Goal: Task Accomplishment & Management: Manage account settings

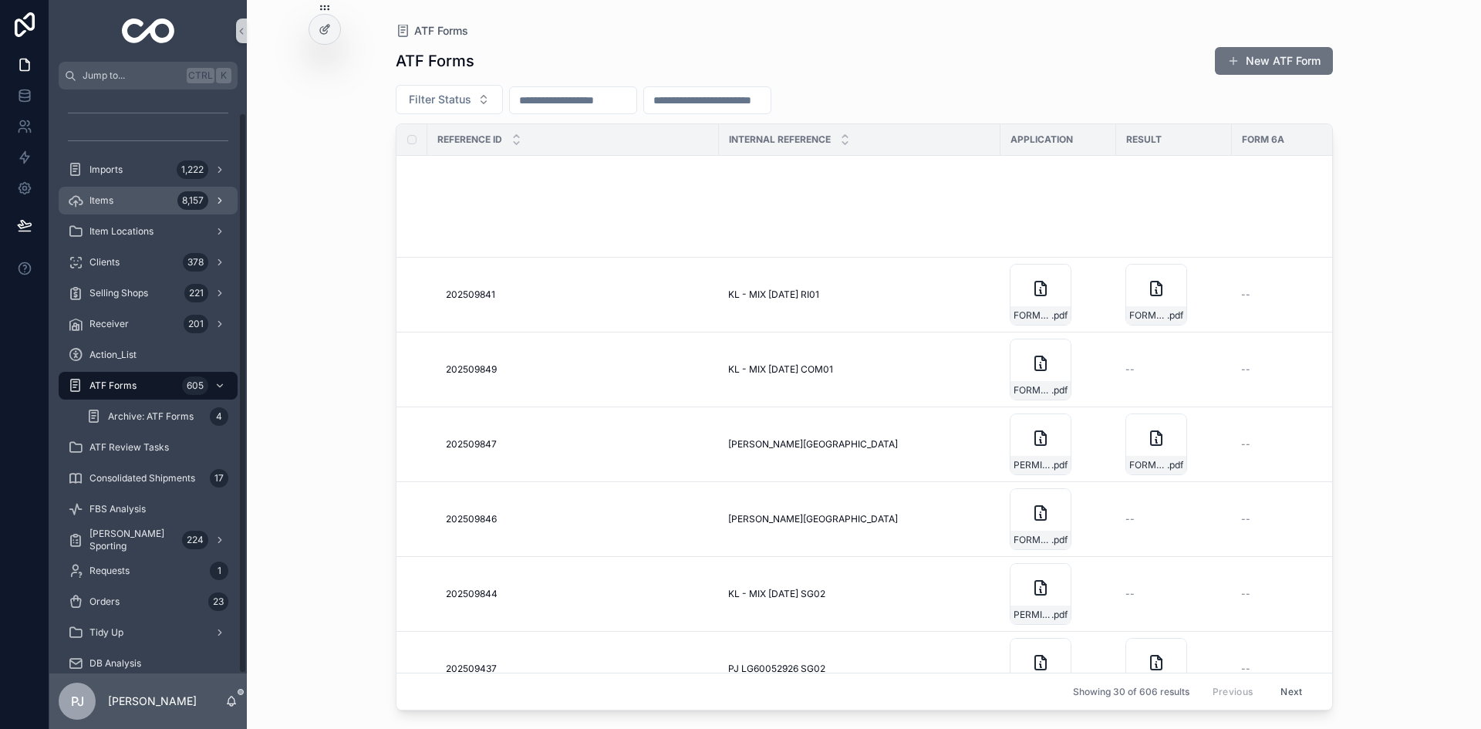
scroll to position [874, 0]
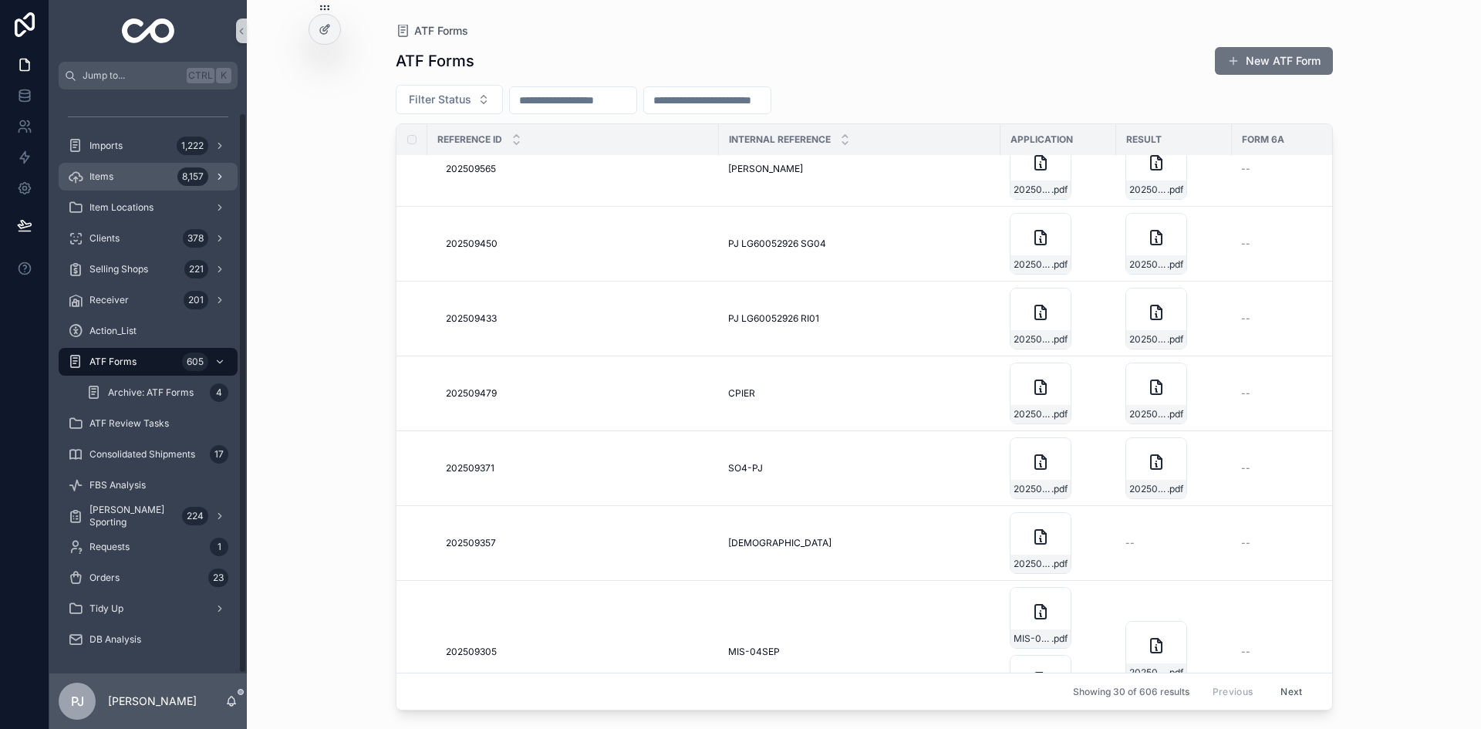
click at [129, 180] on div "Items 8,157" at bounding box center [148, 176] width 160 height 25
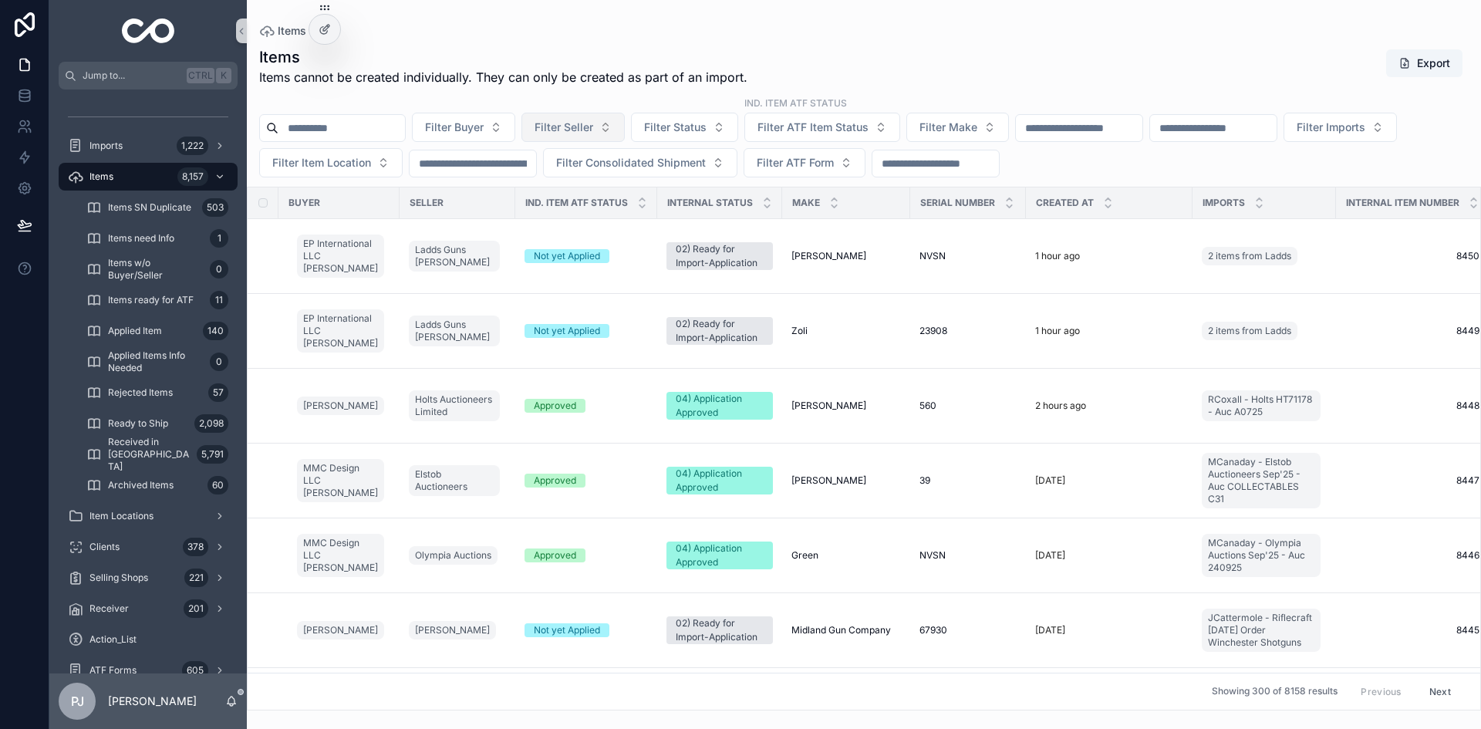
click at [593, 131] on span "Filter Seller" at bounding box center [564, 127] width 59 height 15
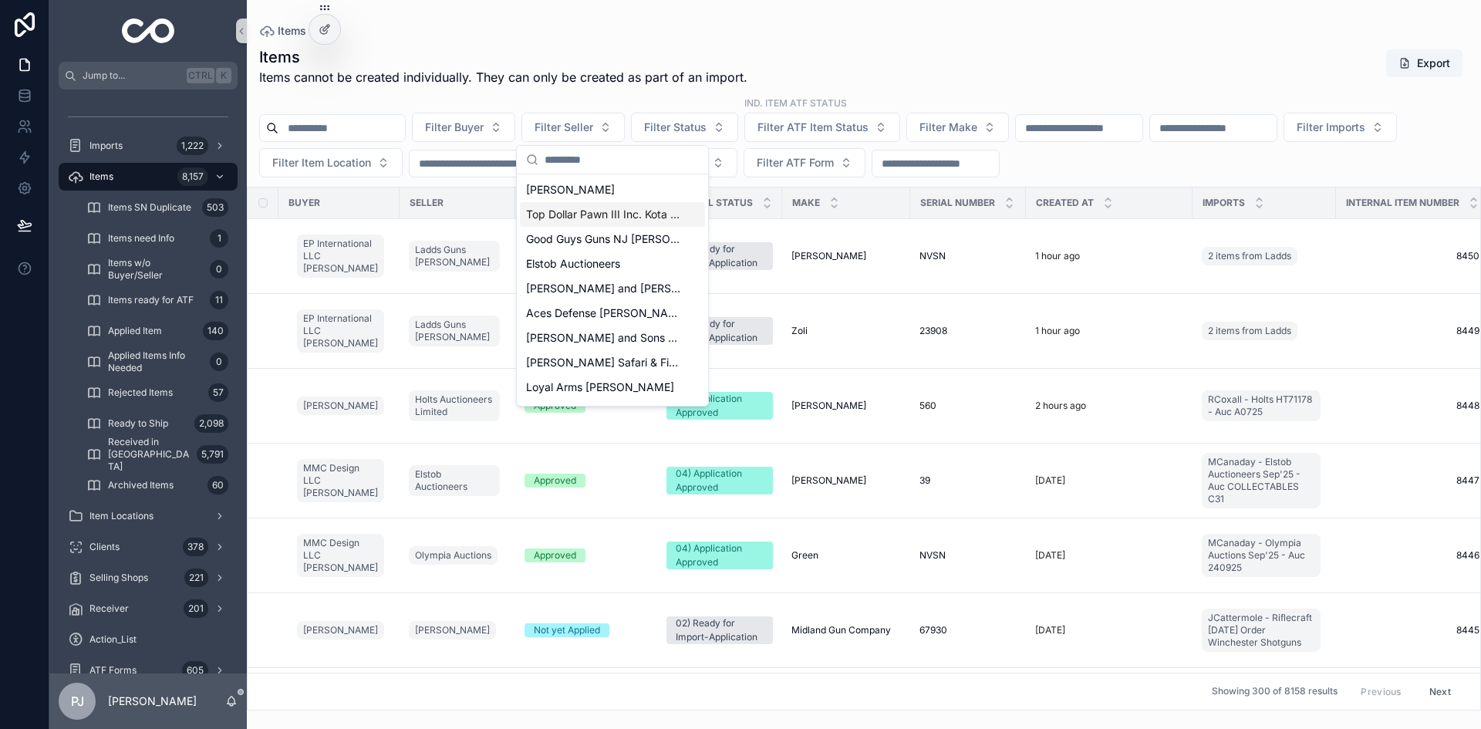
click at [605, 164] on input "scrollable content" at bounding box center [622, 160] width 154 height 28
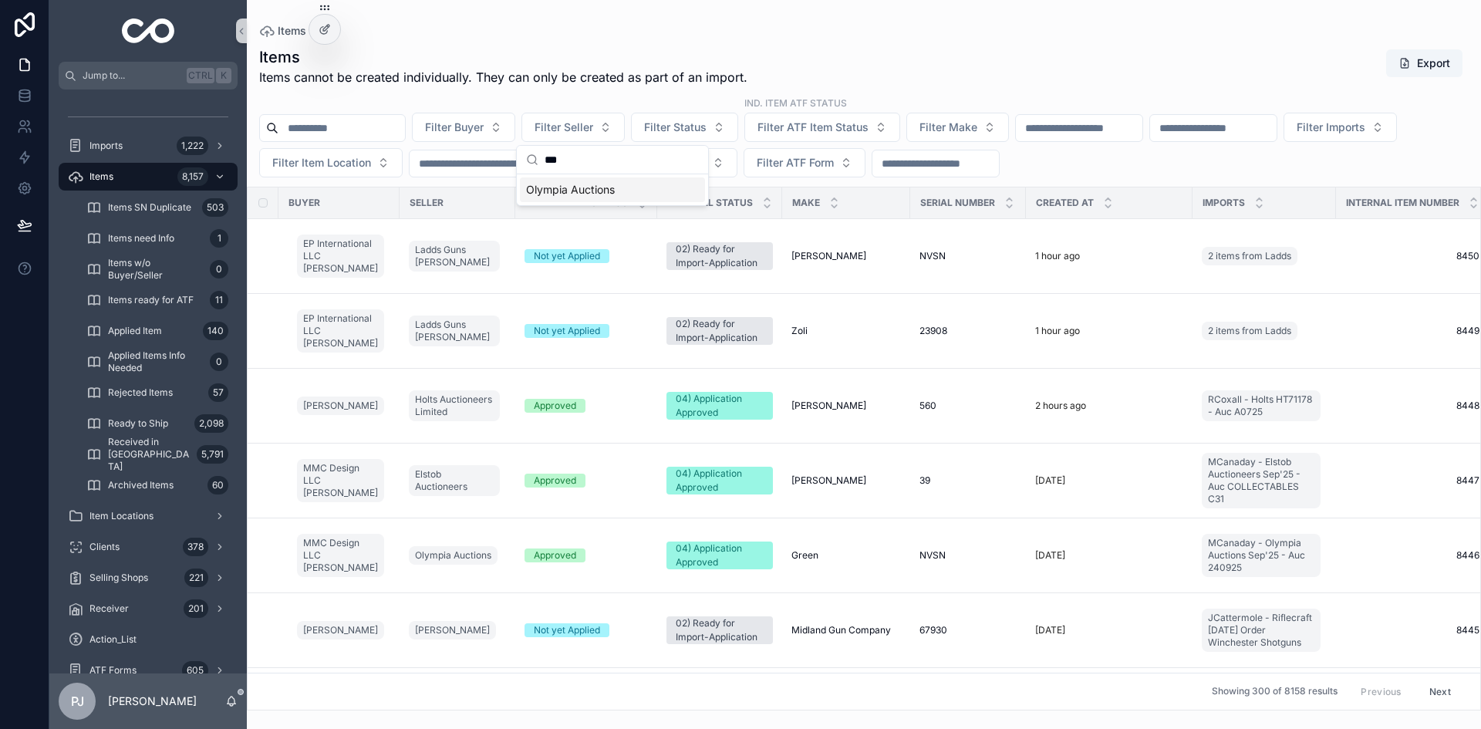
type input "***"
click at [598, 183] on span "Olympia Auctions" at bounding box center [570, 189] width 89 height 15
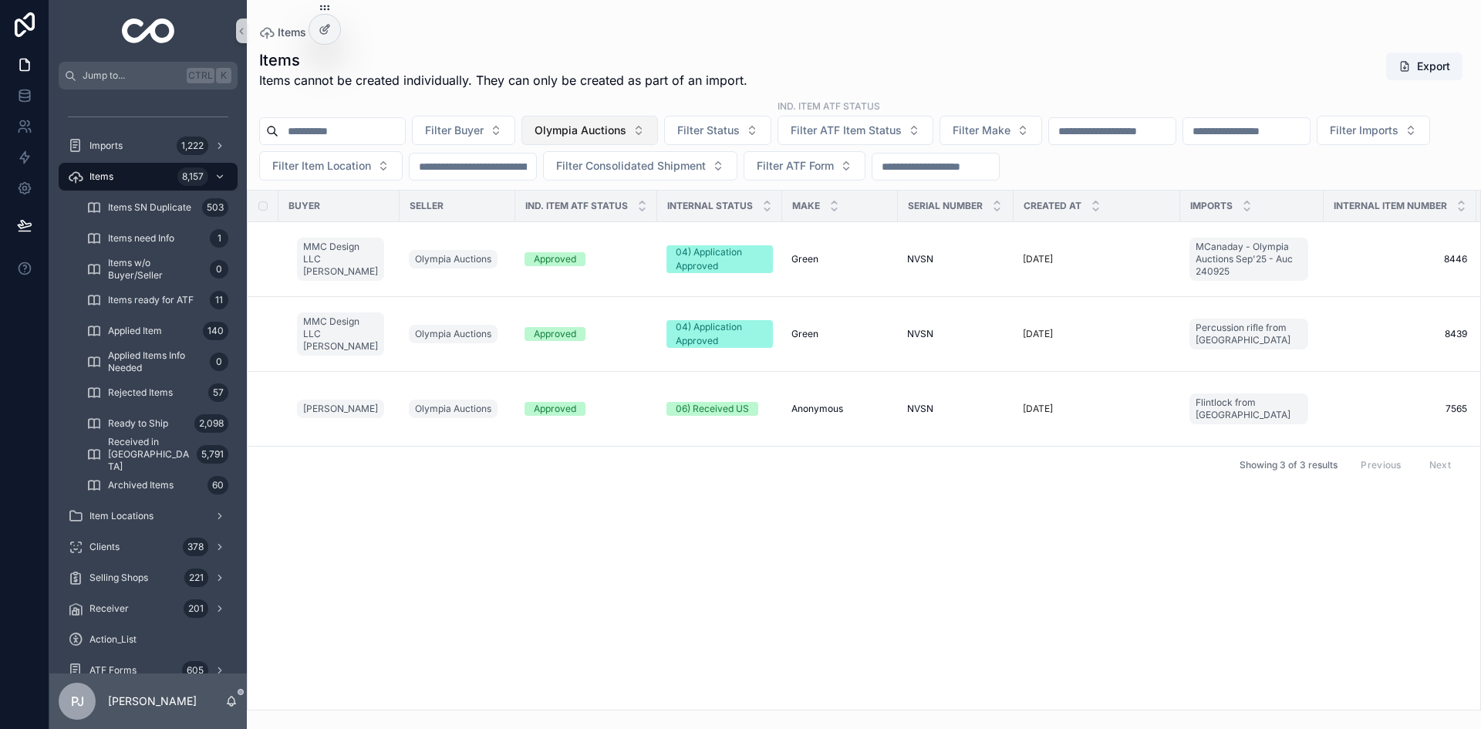
click at [606, 130] on span "Olympia Auctions" at bounding box center [581, 130] width 92 height 15
type input "*****"
click at [616, 251] on div "Wilson55 Auctioneers" at bounding box center [628, 242] width 185 height 25
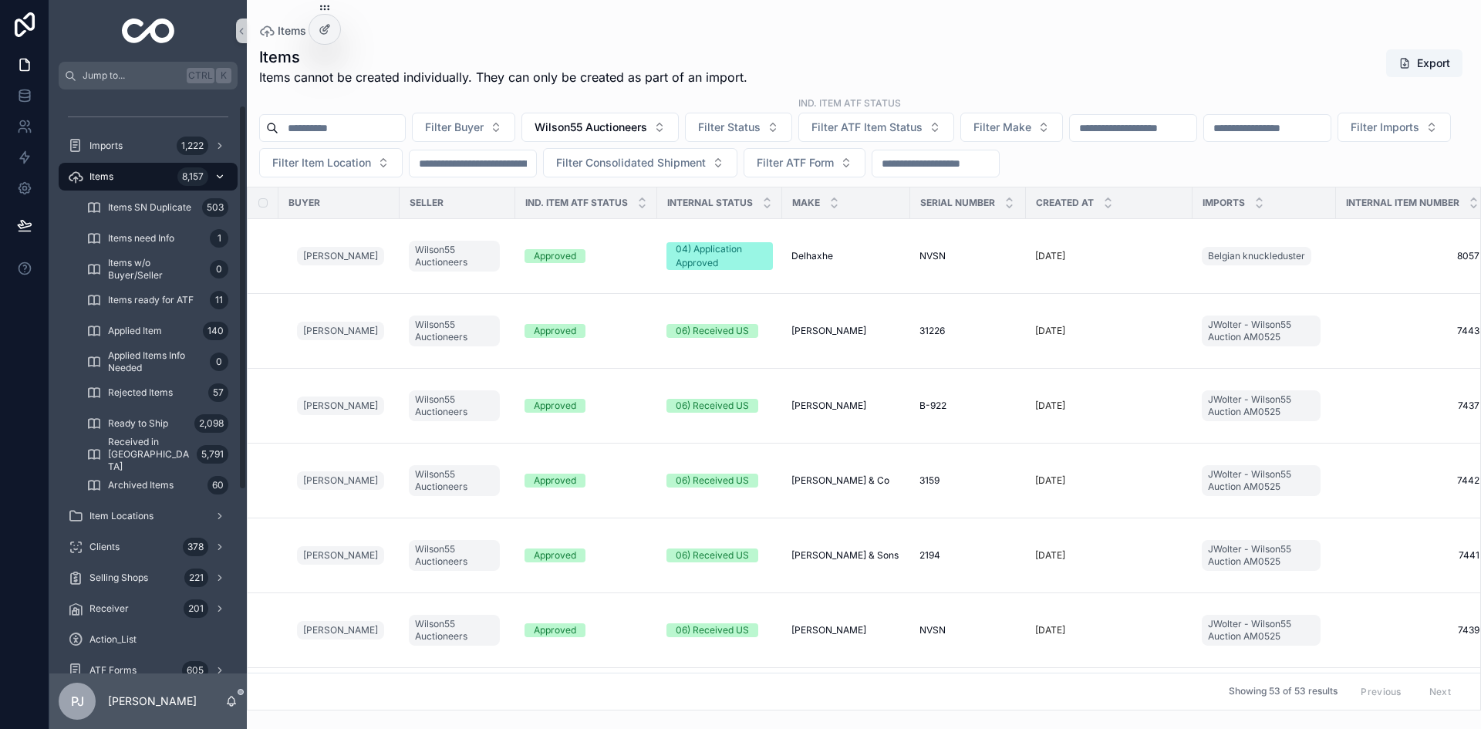
click at [116, 175] on div "Items 8,157" at bounding box center [148, 176] width 160 height 25
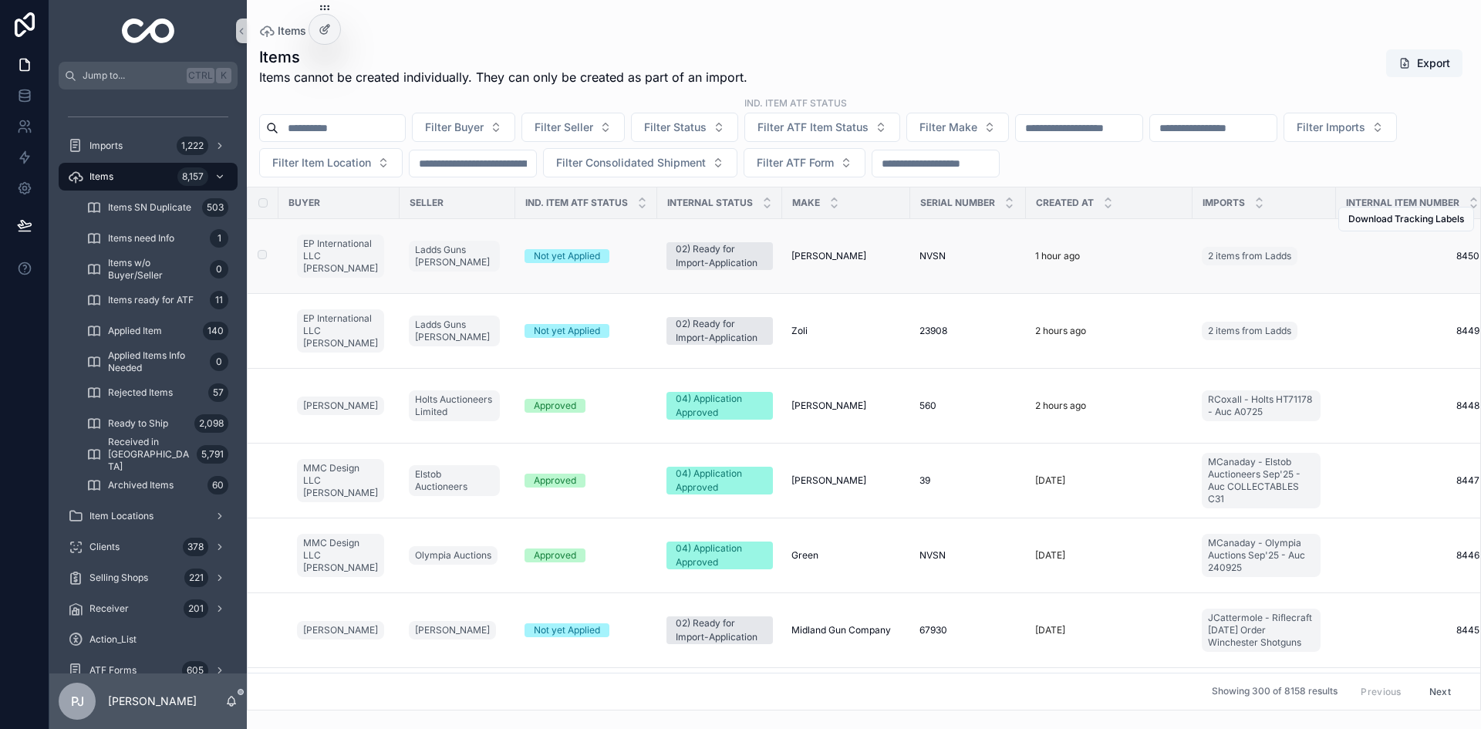
click at [629, 258] on div "Not yet Applied" at bounding box center [585, 256] width 123 height 14
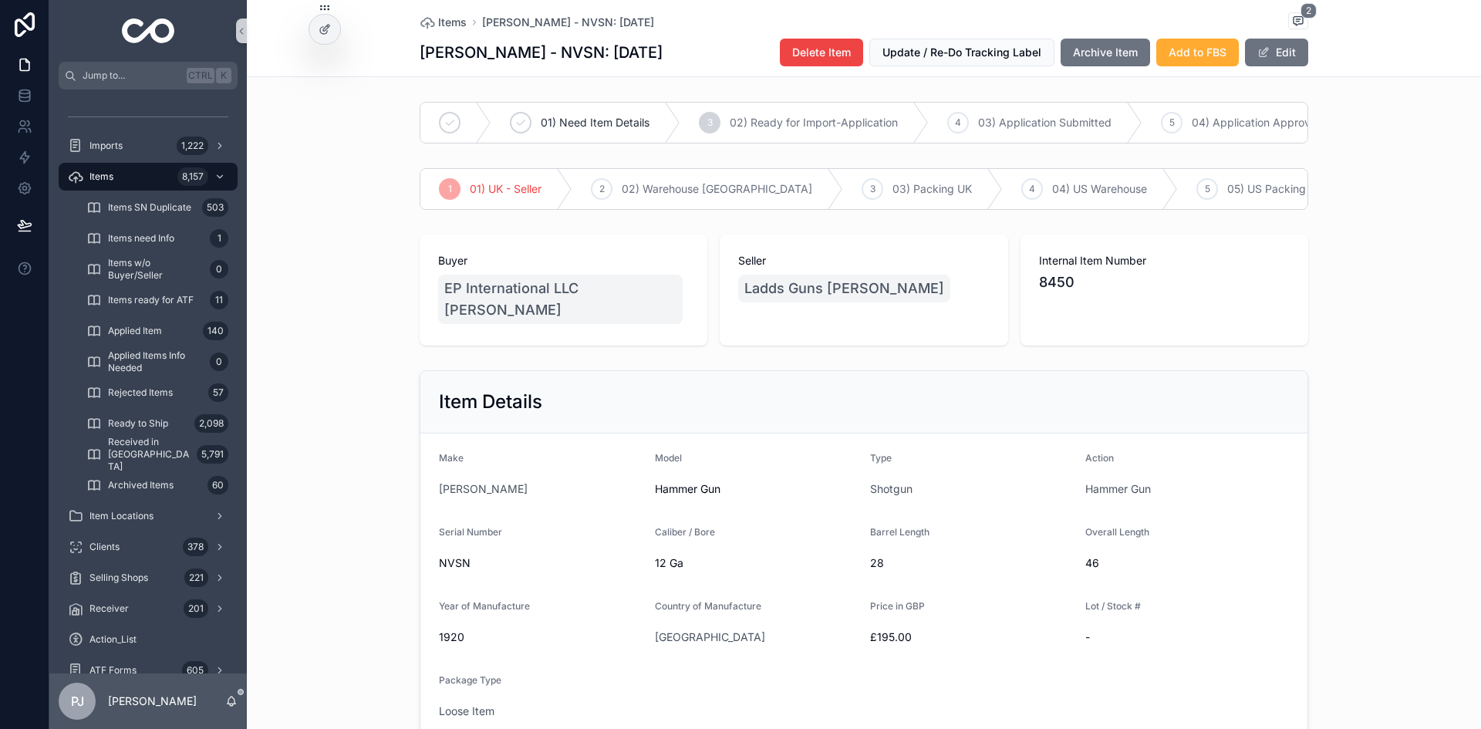
click at [1177, 50] on span "Add to FBS" at bounding box center [1198, 52] width 58 height 15
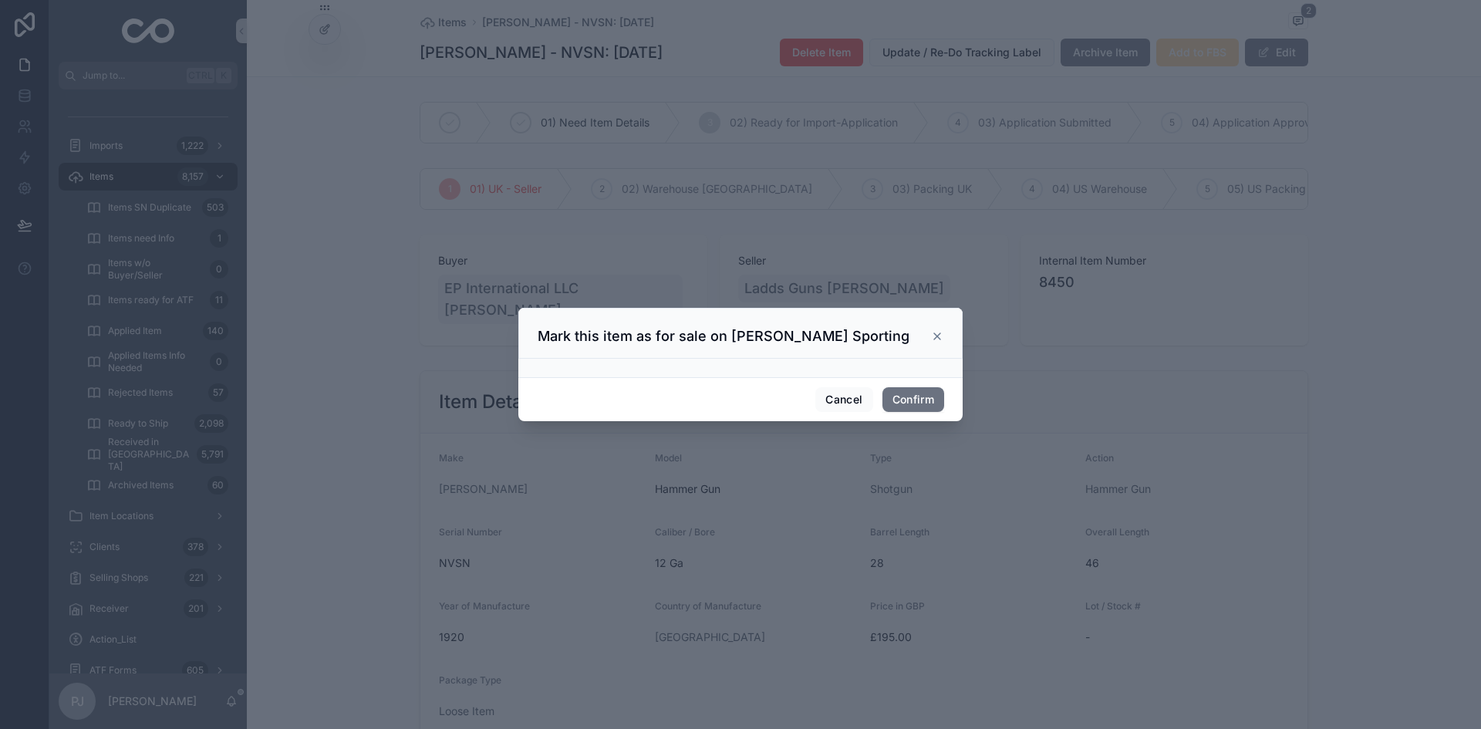
click at [918, 386] on div "Cancel Confirm" at bounding box center [740, 399] width 444 height 44
click at [916, 400] on button "Confirm" at bounding box center [913, 399] width 62 height 25
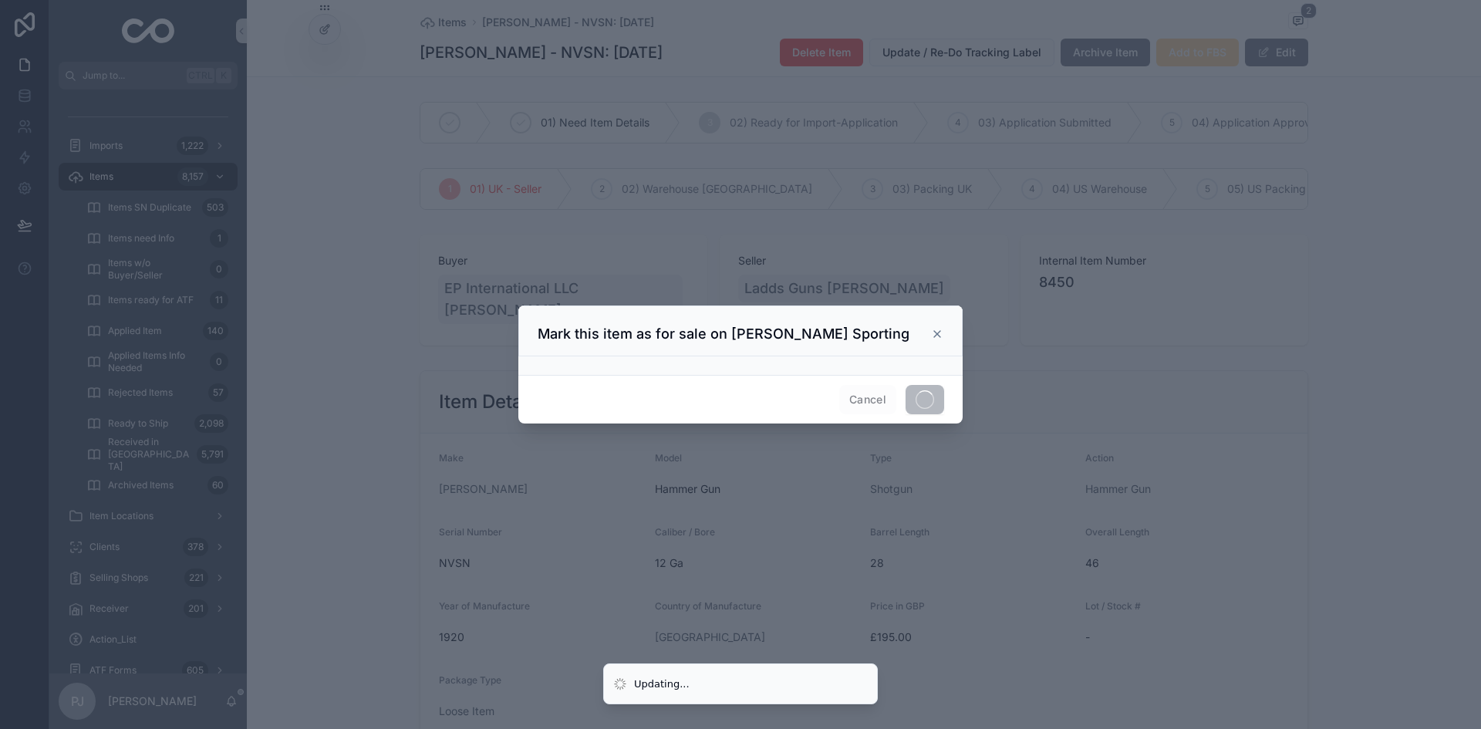
click at [383, 412] on div at bounding box center [740, 364] width 1481 height 729
click at [276, 201] on div at bounding box center [740, 364] width 1481 height 729
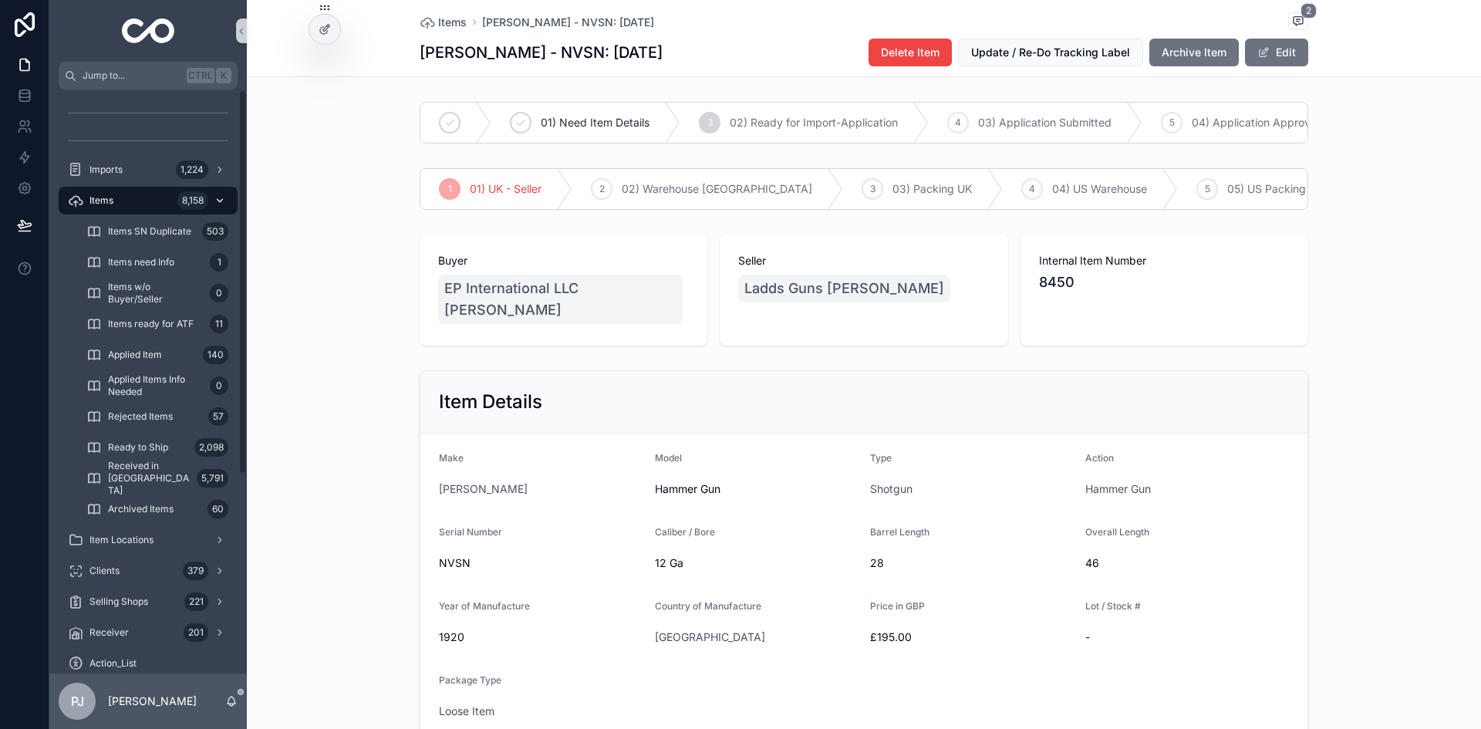
click at [106, 204] on span "Items" at bounding box center [101, 200] width 24 height 12
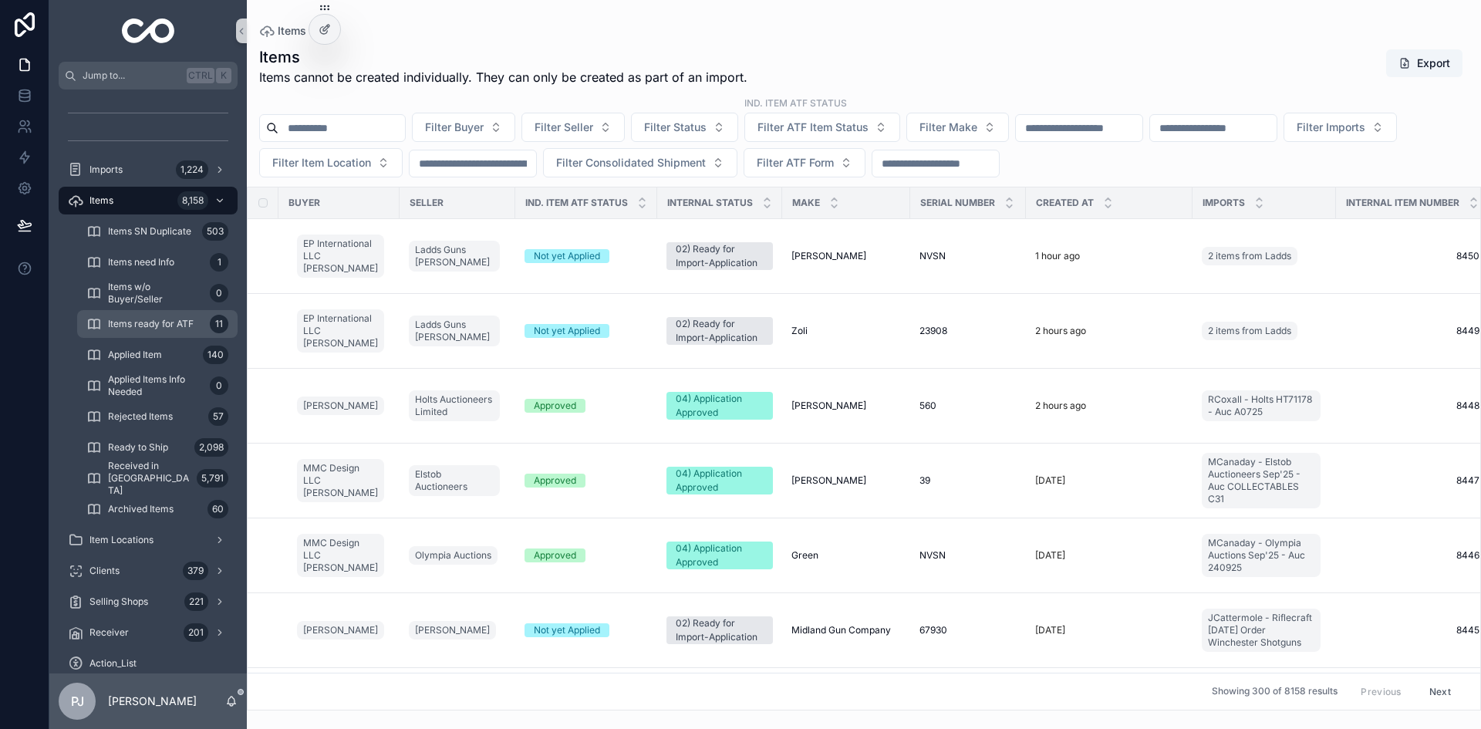
click at [191, 327] on span "Items ready for ATF" at bounding box center [151, 324] width 86 height 12
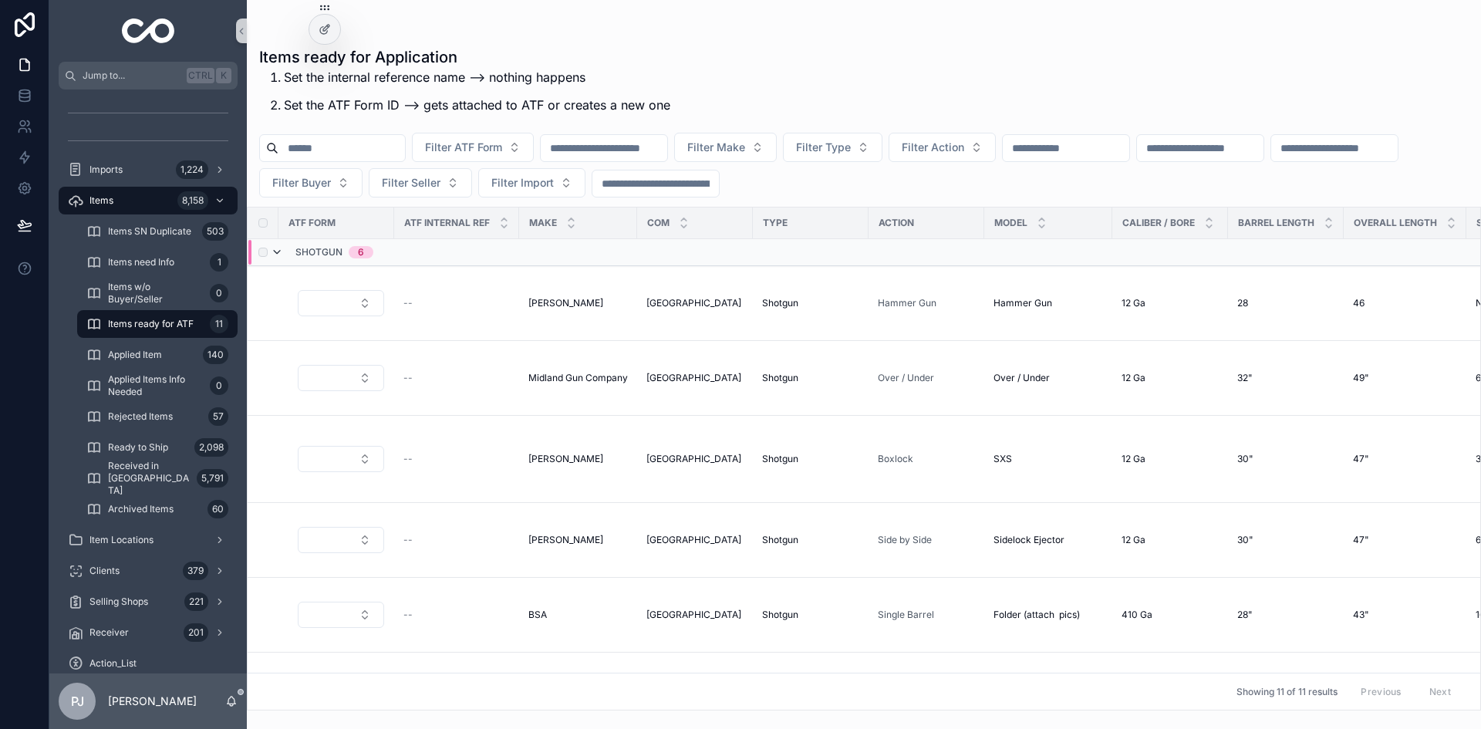
click at [280, 257] on icon "scrollable content" at bounding box center [277, 252] width 12 height 12
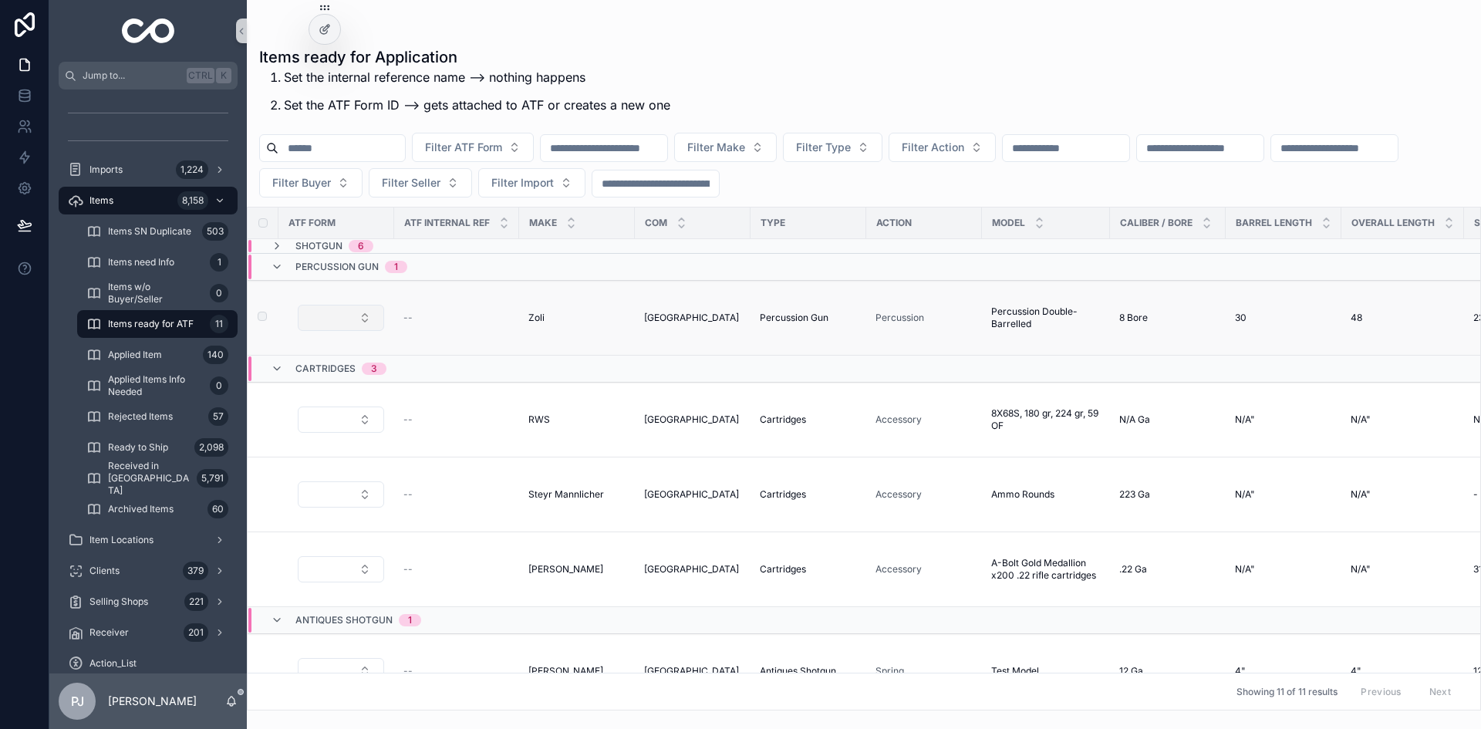
click at [342, 318] on button "Select Button" at bounding box center [341, 318] width 86 height 26
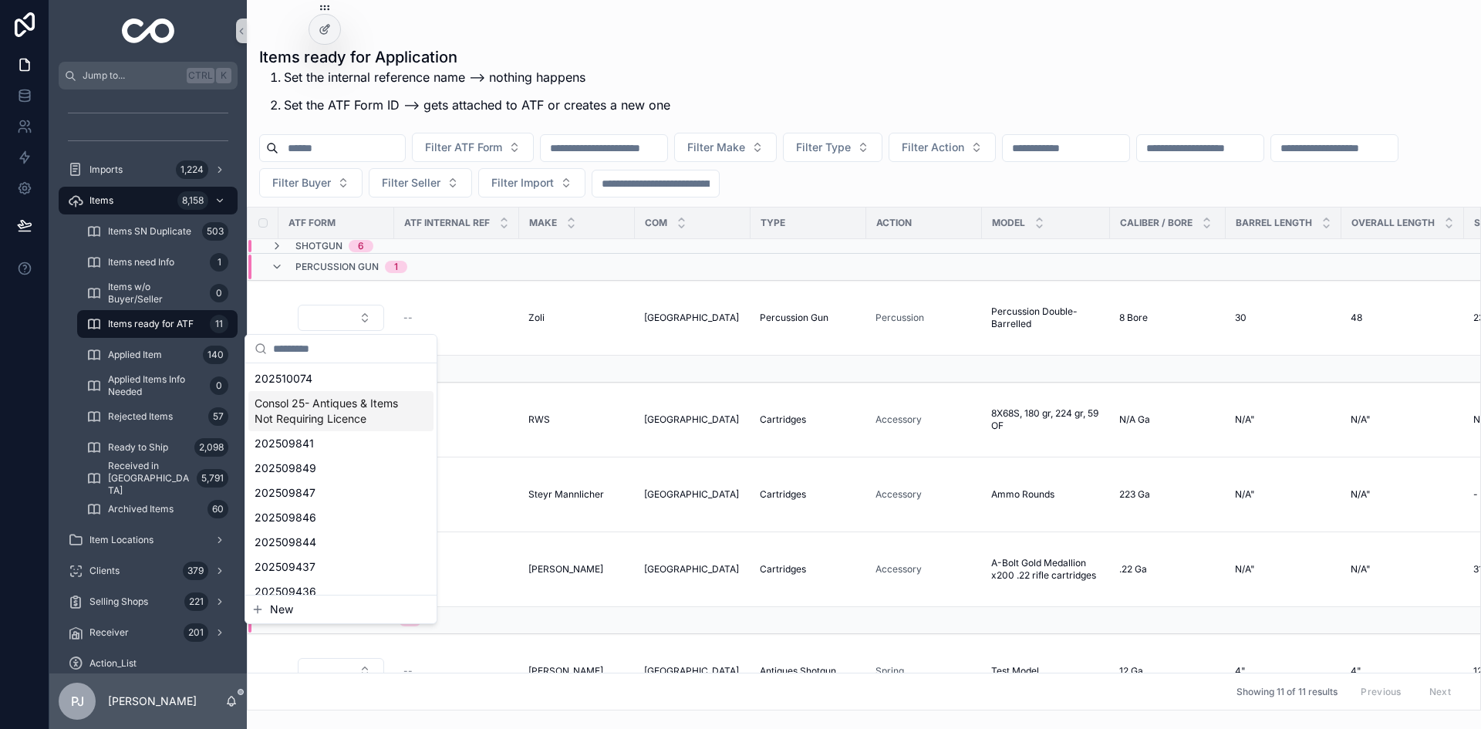
click at [346, 406] on span "Consol 25- Antiques & Items Not Requiring Licence" at bounding box center [332, 411] width 154 height 31
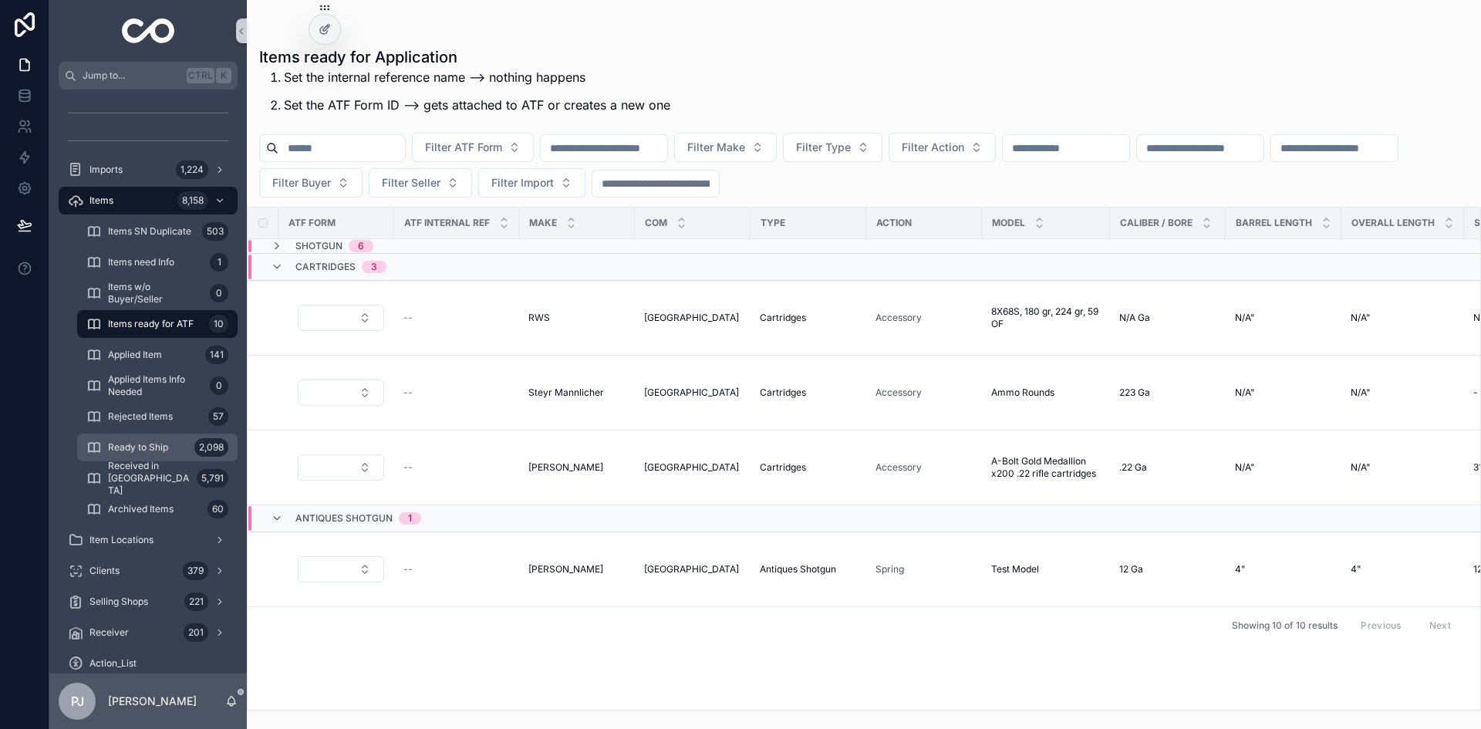
click at [166, 454] on div "Ready to Ship 2,098" at bounding box center [157, 447] width 142 height 25
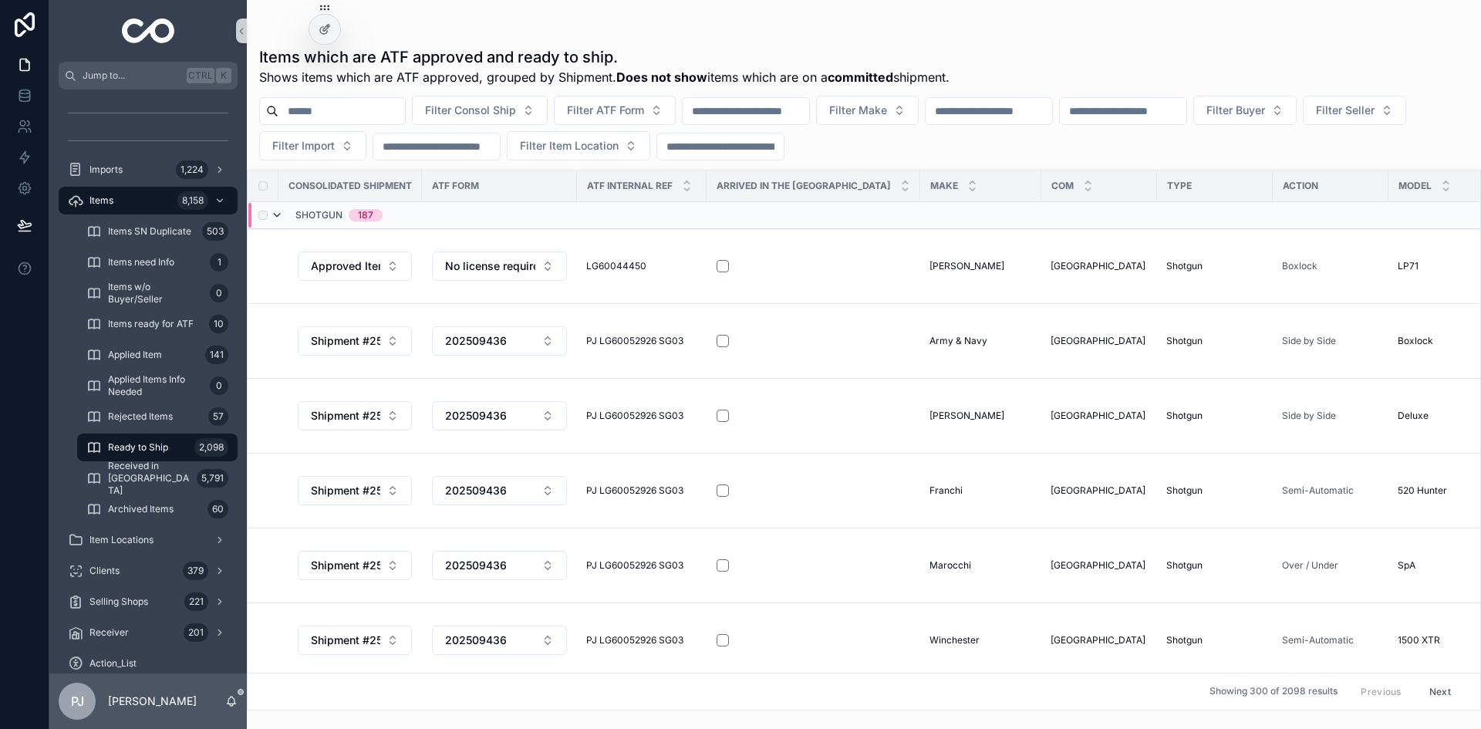
click at [273, 213] on icon "scrollable content" at bounding box center [277, 215] width 12 height 12
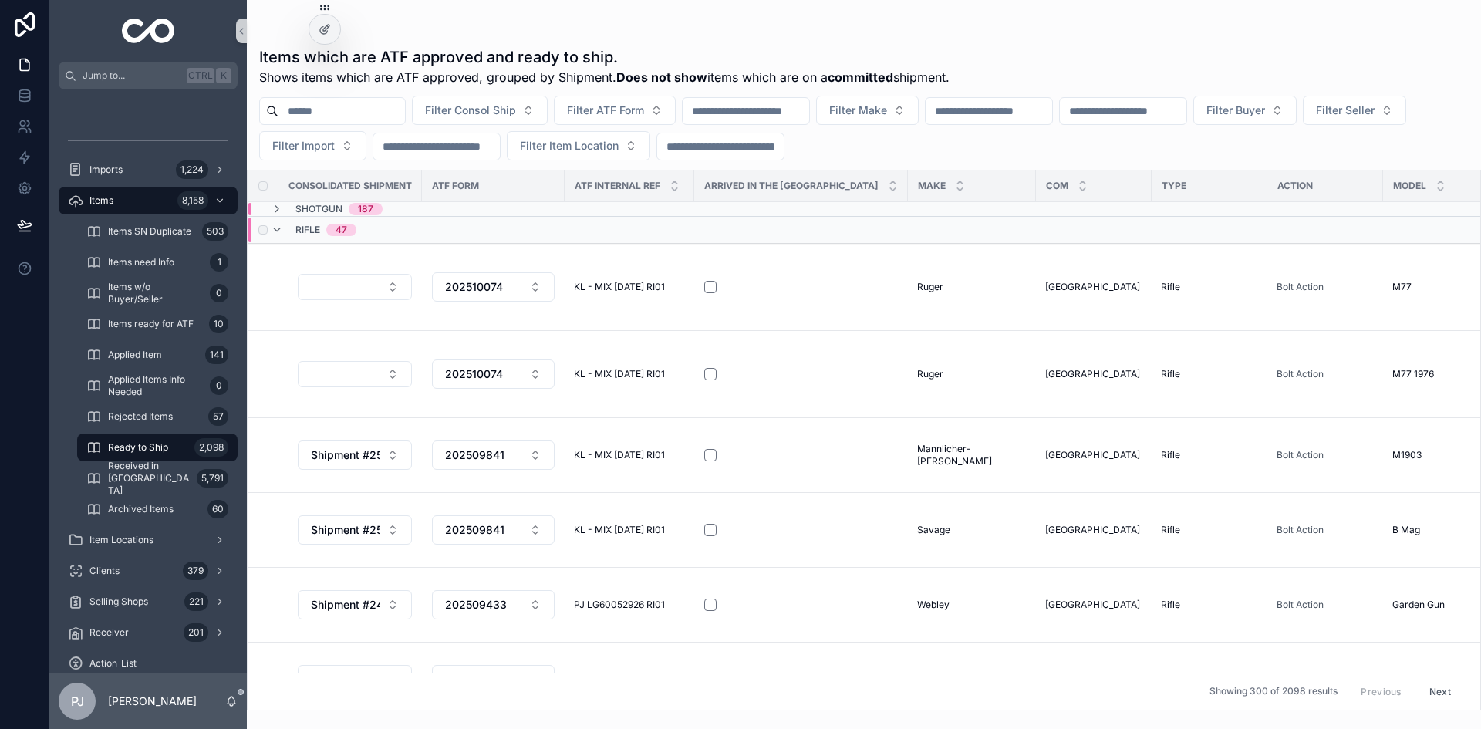
click at [283, 234] on div "Rifle 47" at bounding box center [314, 230] width 86 height 25
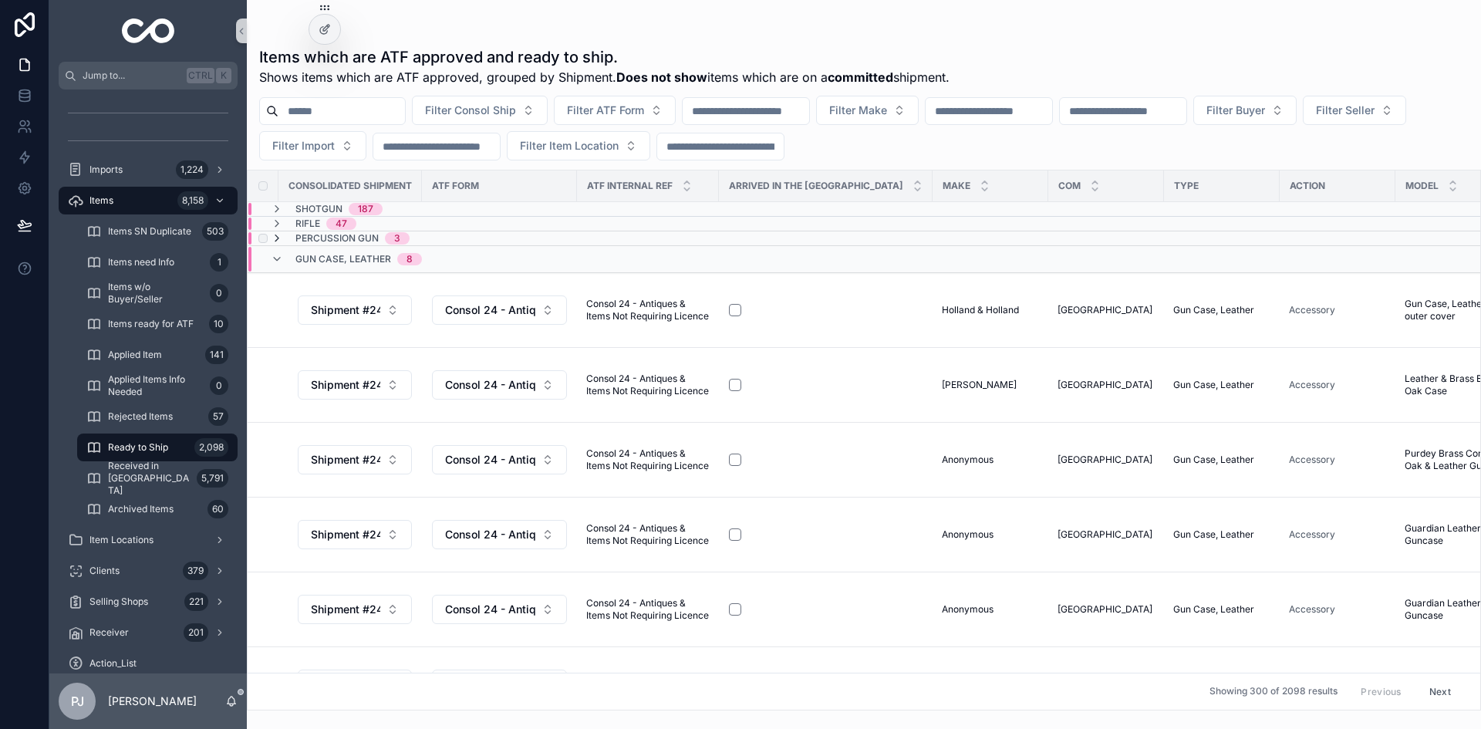
click at [278, 238] on icon "scrollable content" at bounding box center [277, 238] width 12 height 12
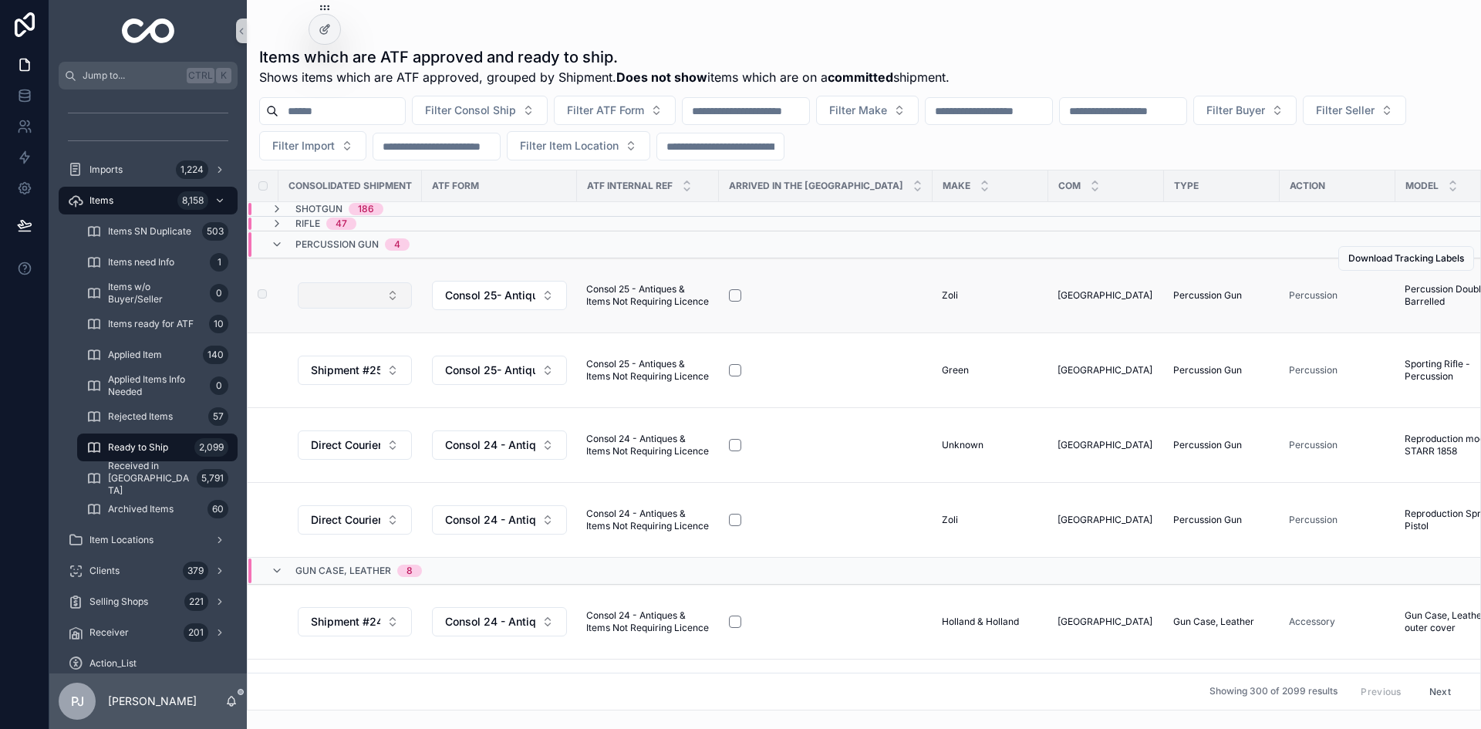
click at [382, 298] on button "Select Button" at bounding box center [355, 295] width 114 height 26
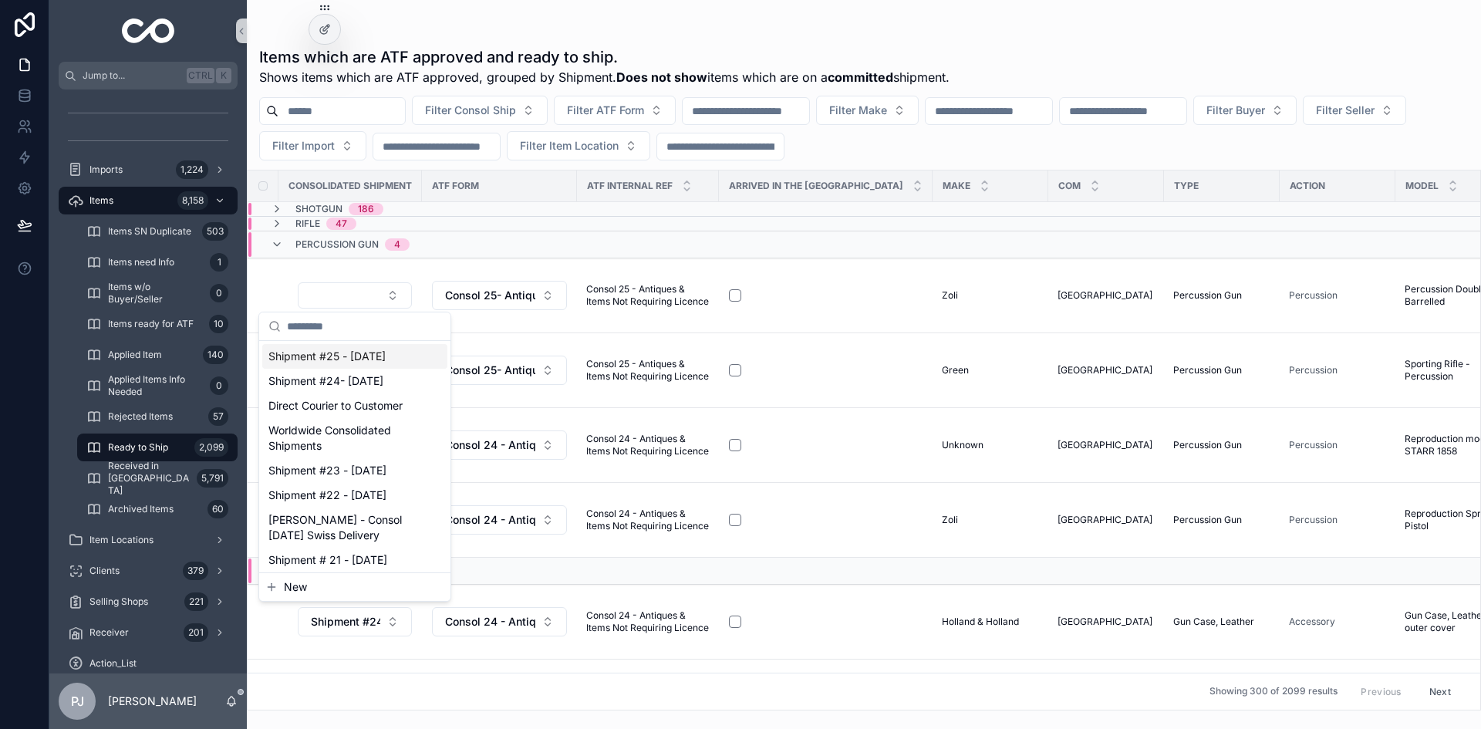
click at [370, 359] on span "Shipment #25 - [DATE]" at bounding box center [326, 356] width 117 height 15
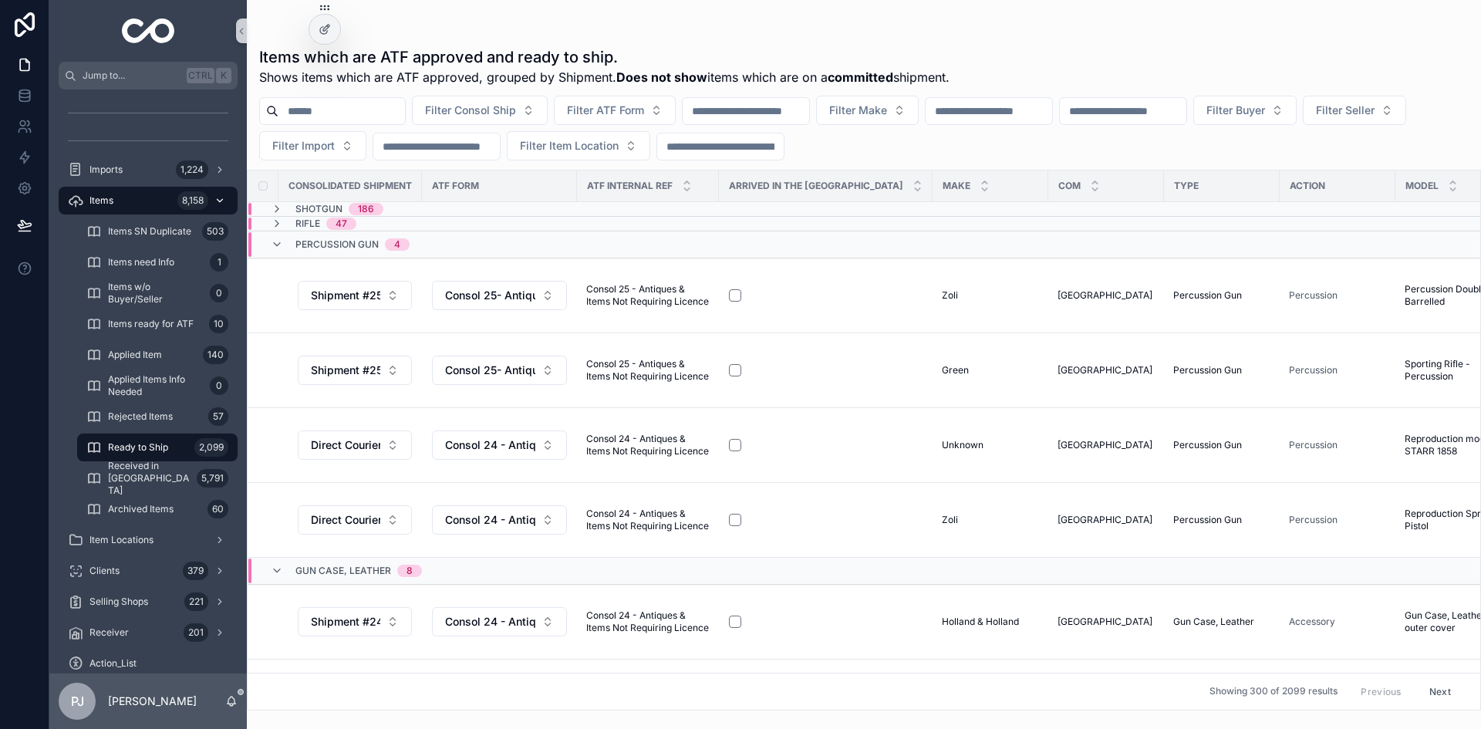
click at [127, 209] on div "Items 8,158" at bounding box center [148, 200] width 160 height 25
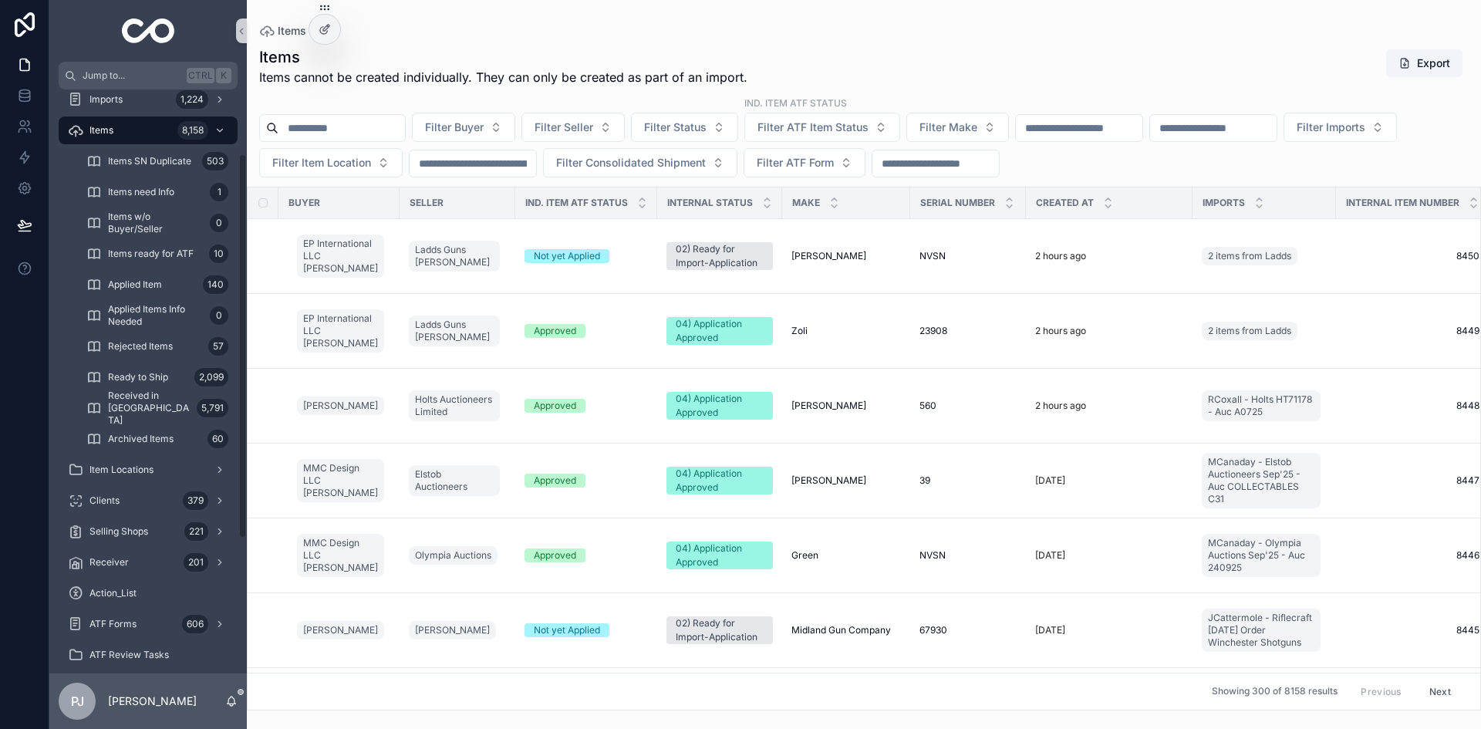
scroll to position [231, 0]
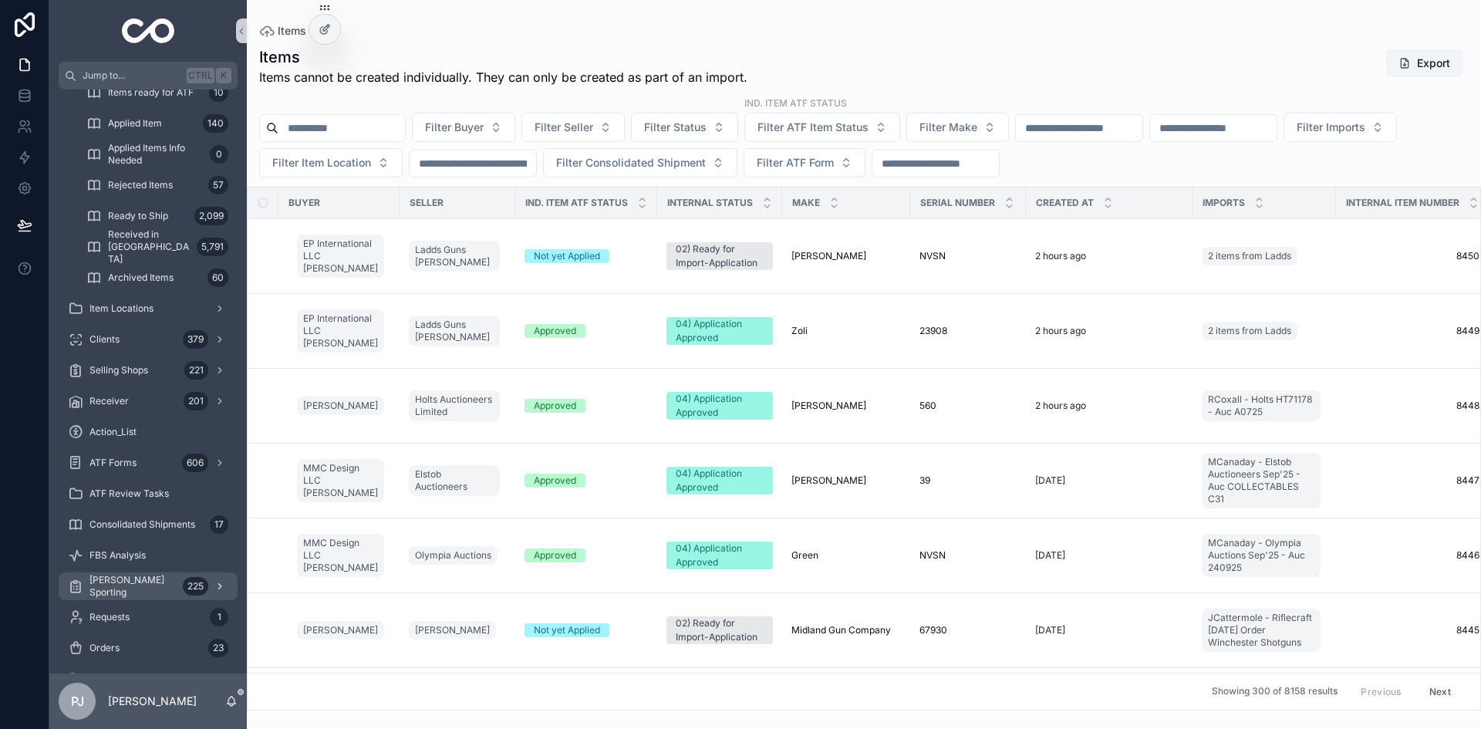
click at [147, 584] on span "[PERSON_NAME] Sporting" at bounding box center [132, 586] width 87 height 25
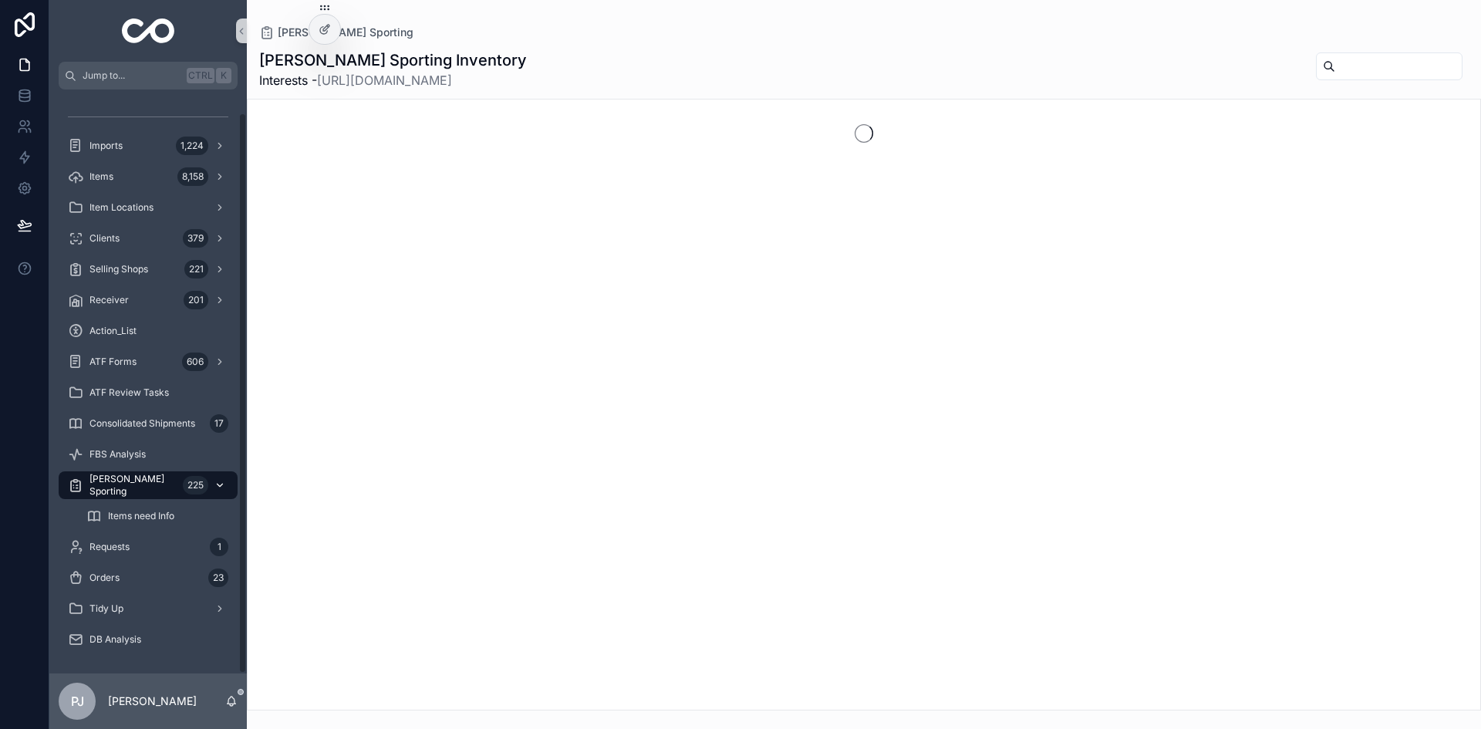
scroll to position [24, 0]
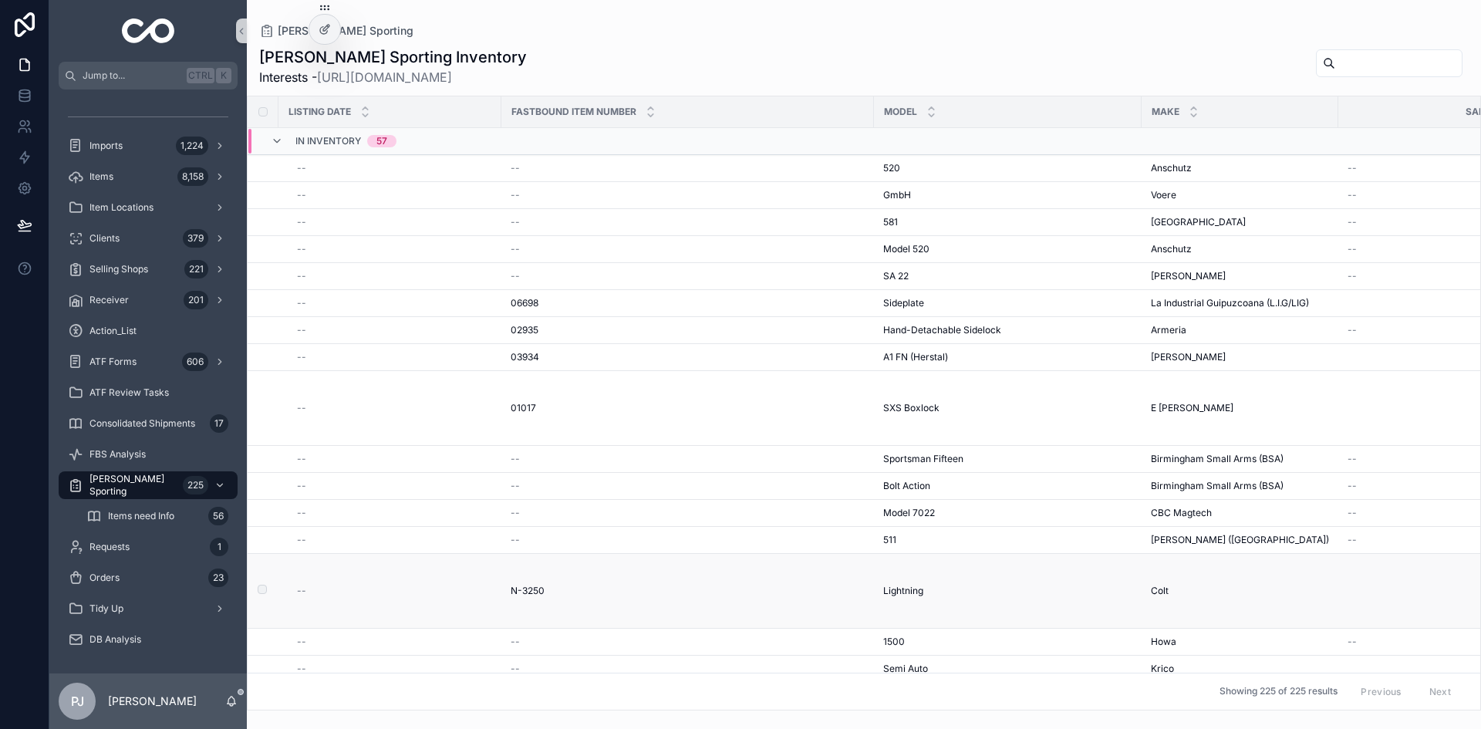
click at [909, 586] on span "Lightning" at bounding box center [903, 591] width 40 height 12
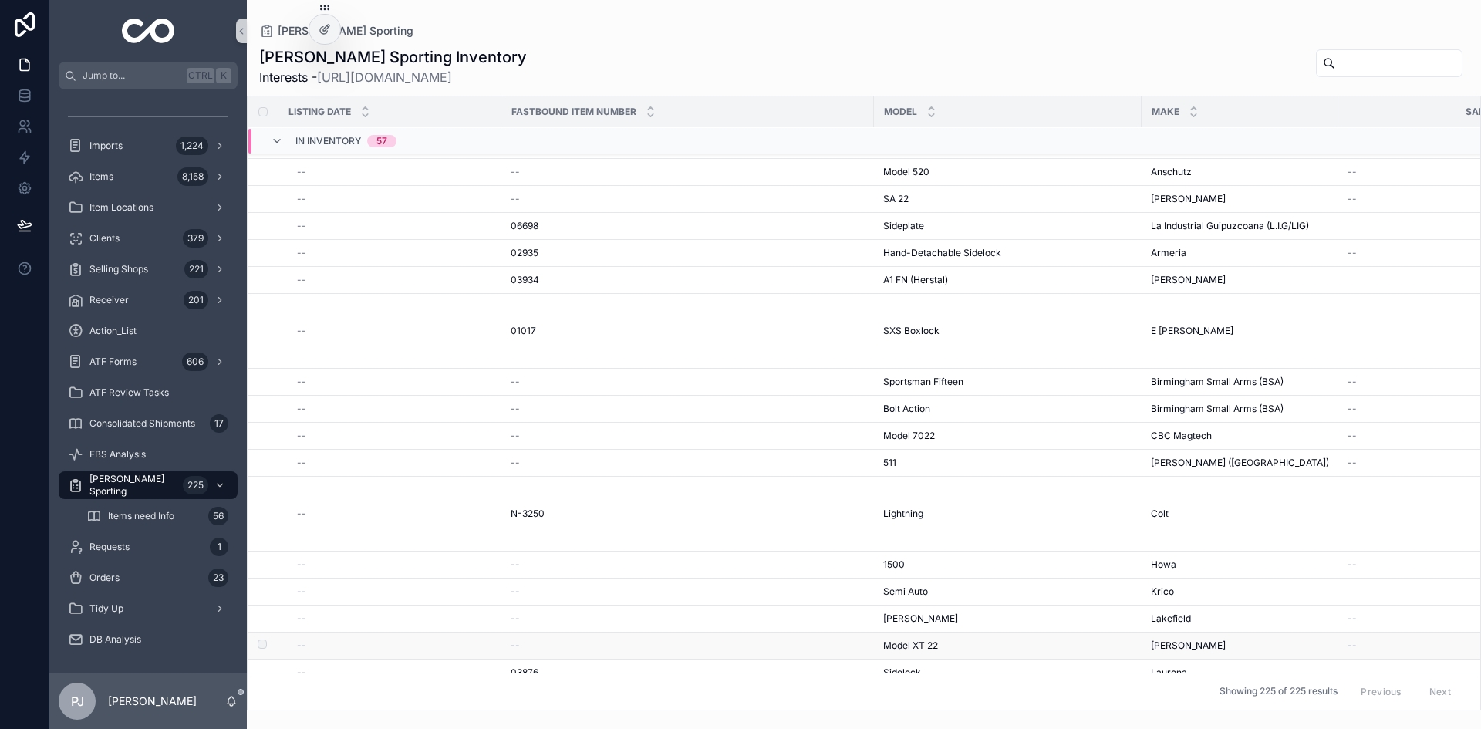
scroll to position [154, 0]
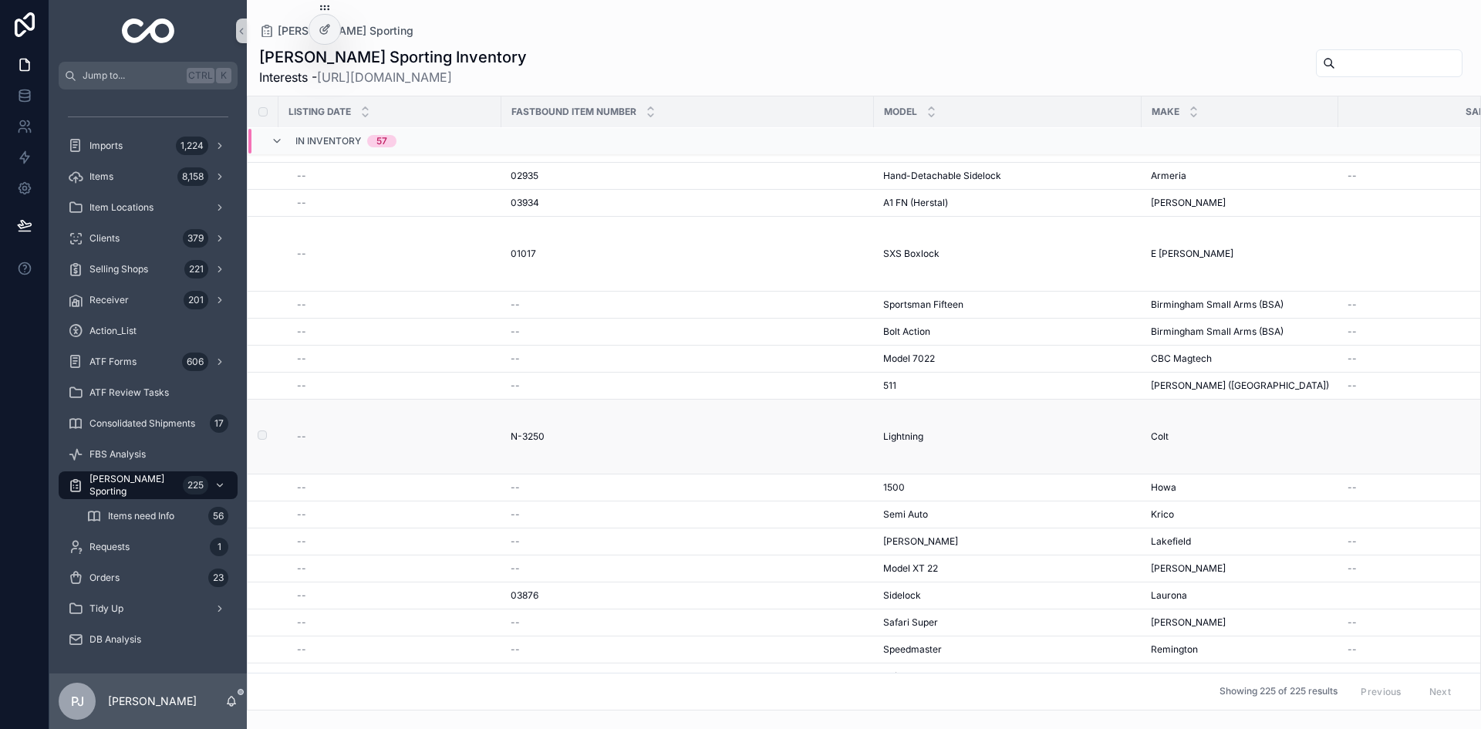
click at [1067, 436] on div "Lightning Lightning" at bounding box center [1007, 436] width 249 height 12
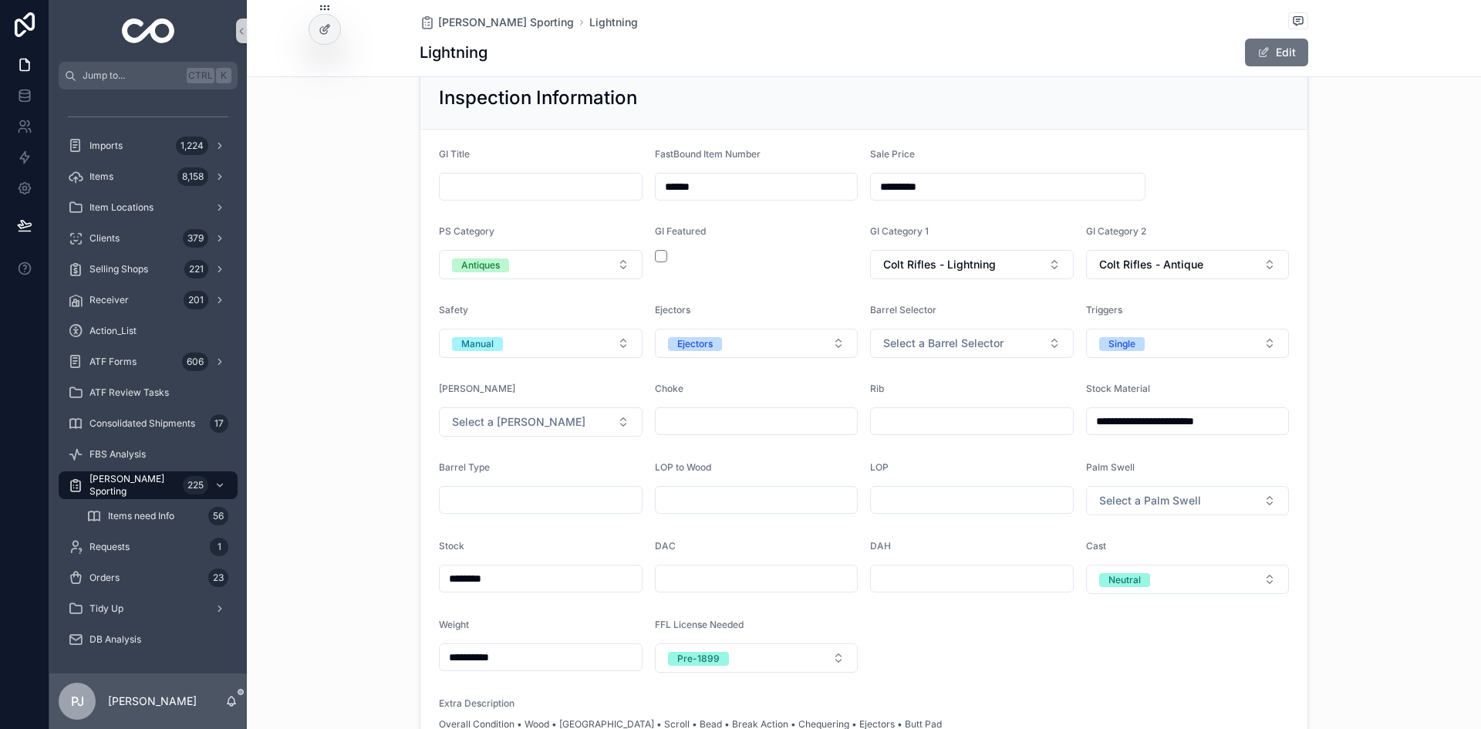
scroll to position [926, 0]
